Goal: Task Accomplishment & Management: Use online tool/utility

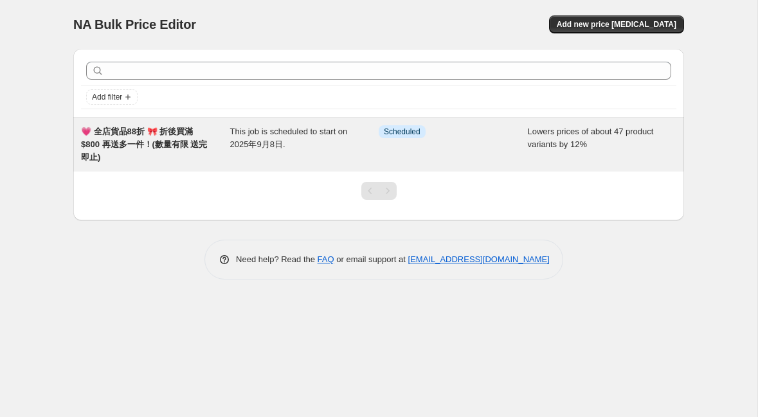
click at [391, 131] on span "Scheduled" at bounding box center [402, 132] width 37 height 10
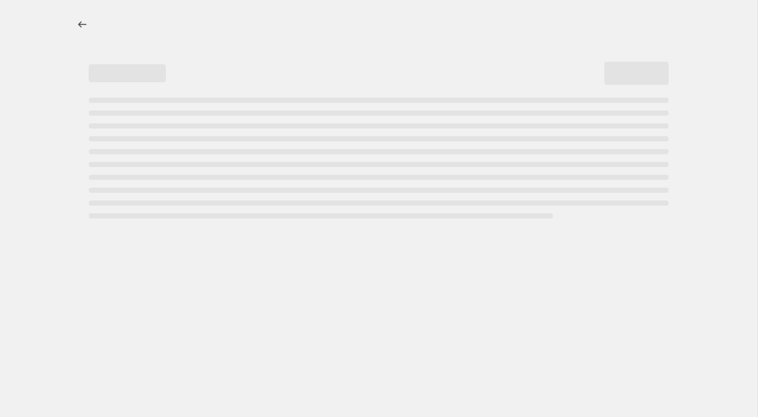
select select "percentage"
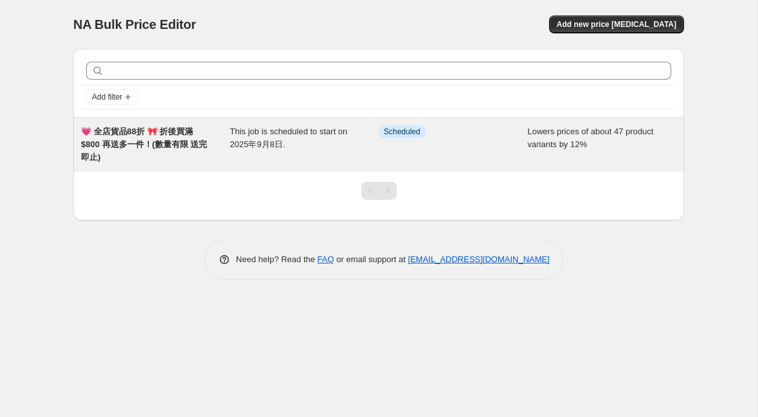
click at [85, 130] on span "💗 全店貨品88折 🎀 折後買滿 $800 再送多一件！(數量有限 送完即止)" at bounding box center [144, 144] width 126 height 35
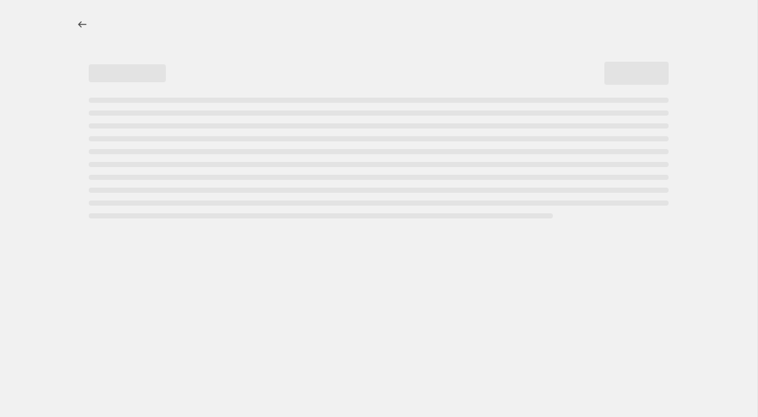
select select "percentage"
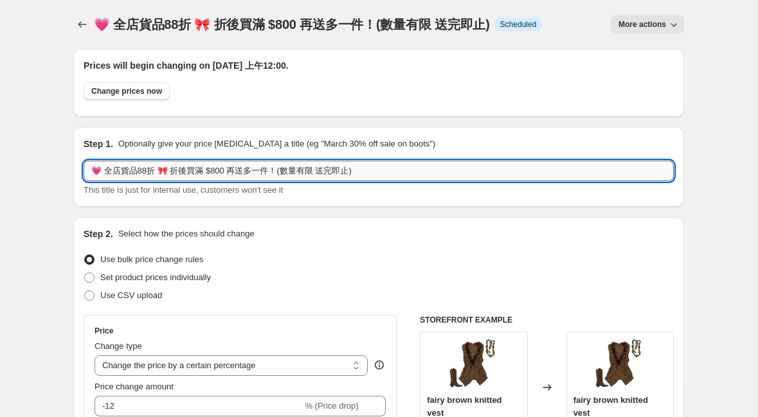
drag, startPoint x: 93, startPoint y: 171, endPoint x: 278, endPoint y: 171, distance: 185.0
click at [278, 171] on input "💗 全店貨品88折 🎀 折後買滿 $800 再送多一件！(數量有限 送完即止)" at bounding box center [379, 171] width 590 height 21
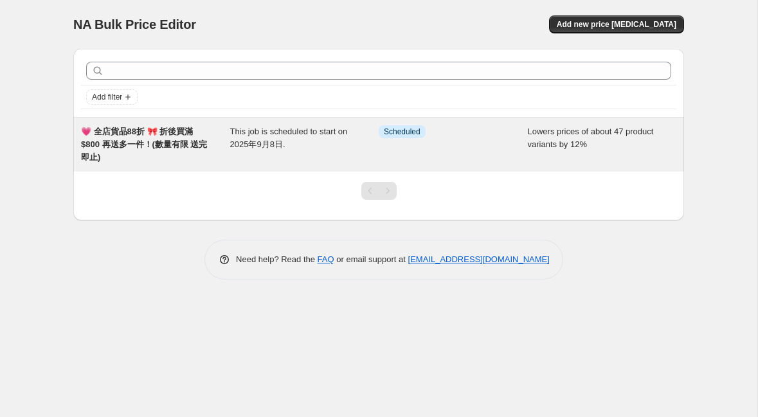
click at [399, 128] on span "Scheduled" at bounding box center [402, 132] width 37 height 10
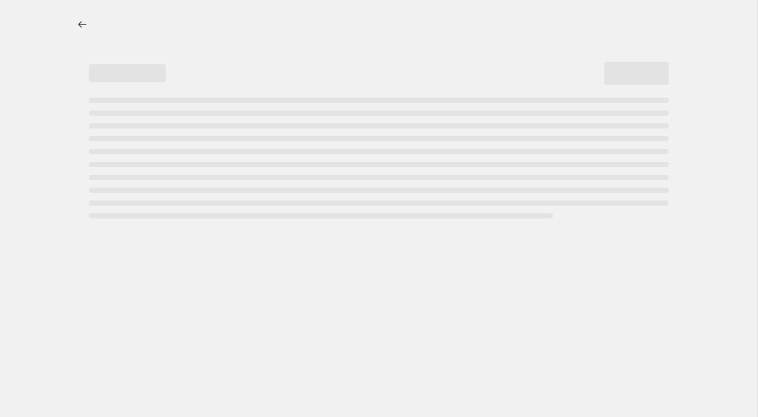
select select "percentage"
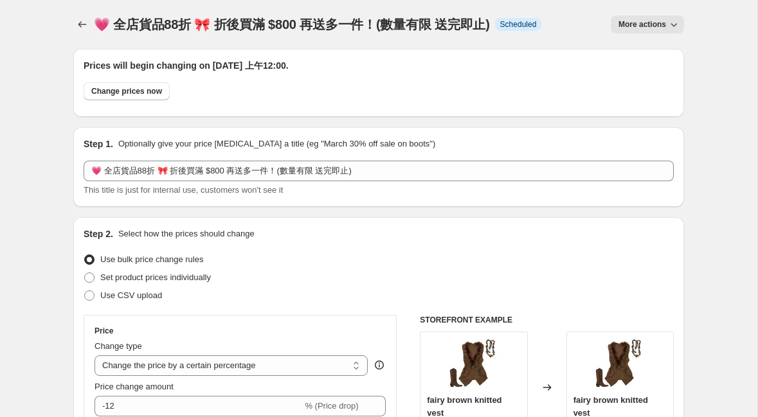
click at [619, 20] on span "More actions" at bounding box center [642, 24] width 48 height 10
click at [619, 21] on span "More actions" at bounding box center [642, 24] width 48 height 10
click at [78, 27] on icon "Price change jobs" at bounding box center [82, 24] width 13 height 13
